Goal: Information Seeking & Learning: Learn about a topic

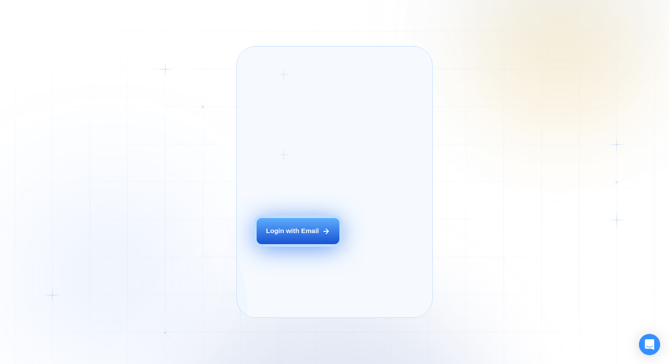
click at [298, 237] on button "Login with Email" at bounding box center [298, 231] width 83 height 26
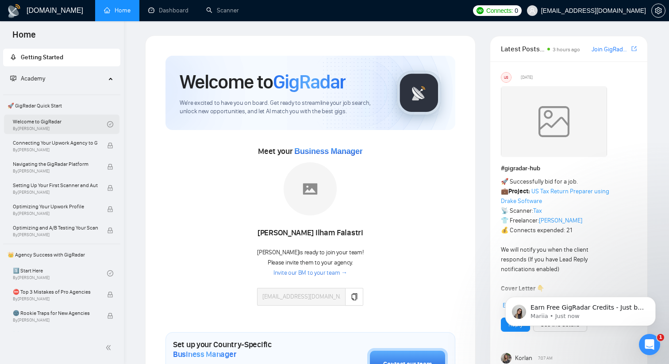
click at [42, 116] on link "Welcome to GigRadar By [PERSON_NAME]" at bounding box center [60, 124] width 94 height 19
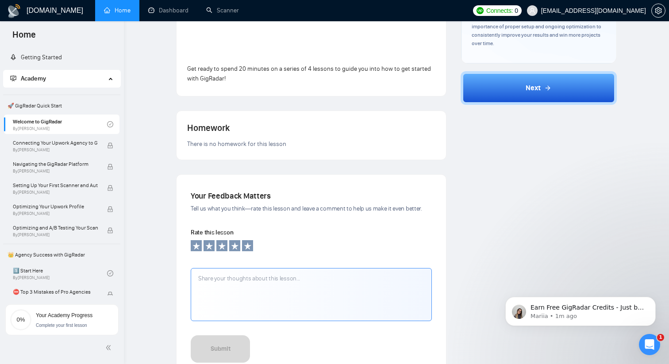
scroll to position [198, 0]
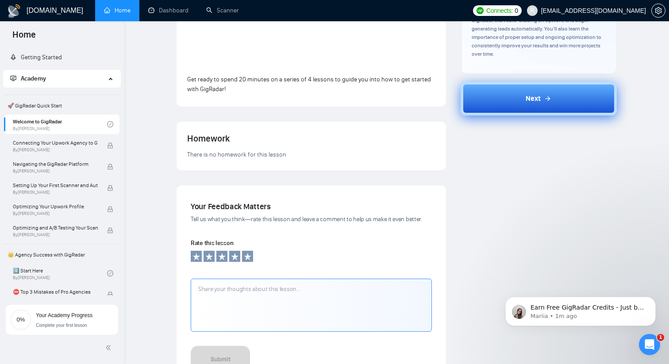
click at [538, 104] on span "Next" at bounding box center [533, 98] width 15 height 11
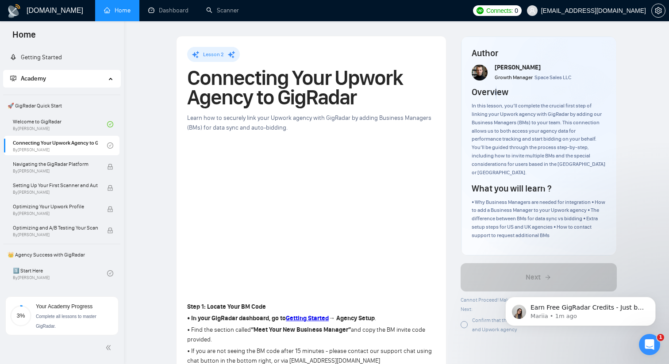
click at [118, 13] on link "Home" at bounding box center [117, 11] width 27 height 8
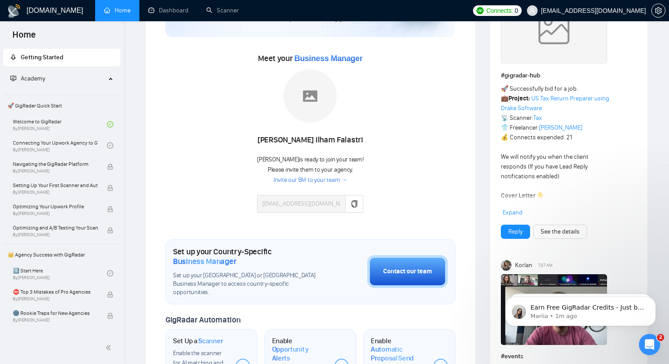
scroll to position [83, 0]
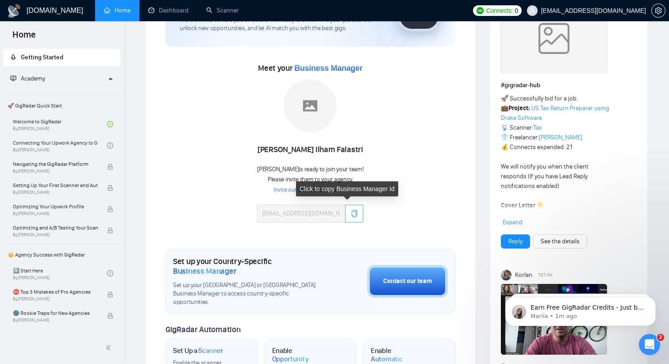
click at [349, 219] on button "button" at bounding box center [354, 214] width 18 height 18
